Goal: Information Seeking & Learning: Learn about a topic

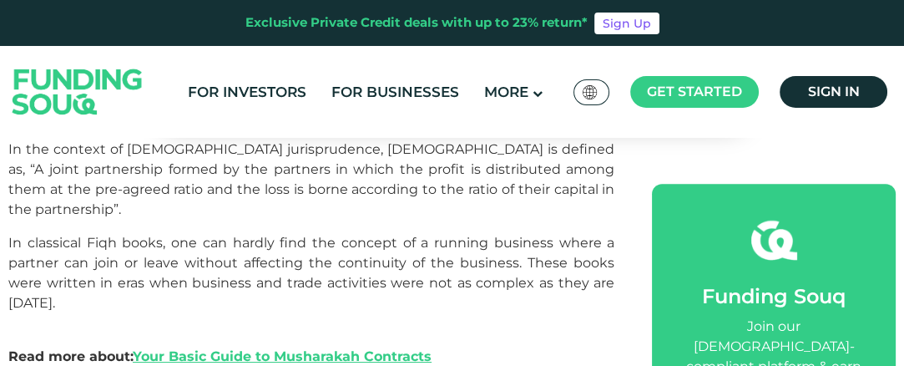
scroll to position [878, 0]
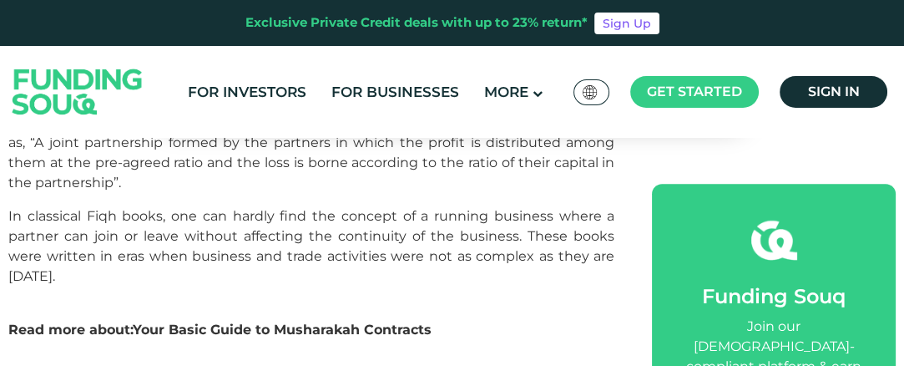
click at [337, 321] on link "Your Basic Guide to Musharakah Contracts" at bounding box center [282, 329] width 299 height 16
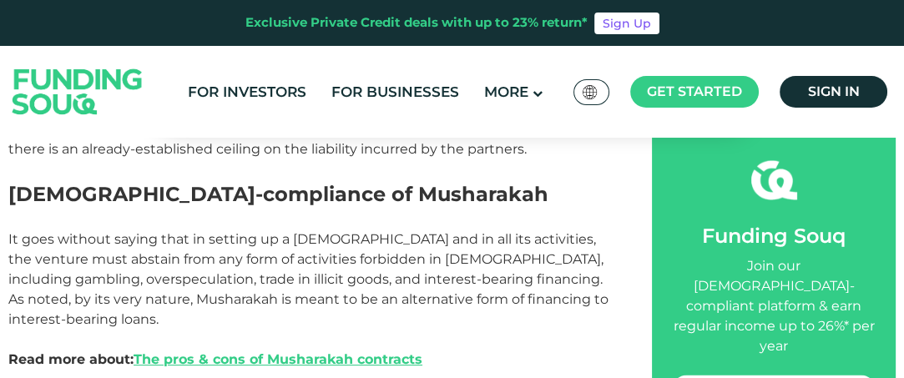
scroll to position [2922, 0]
